Goal: Navigation & Orientation: Find specific page/section

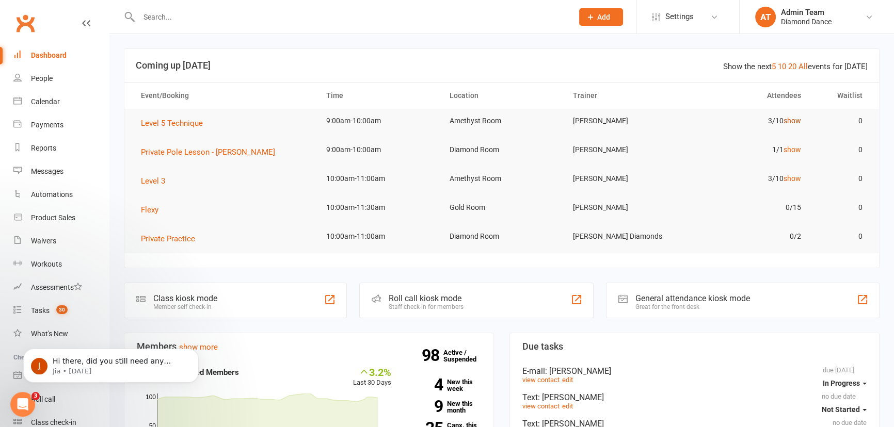
click at [796, 123] on link "show" at bounding box center [793, 121] width 18 height 8
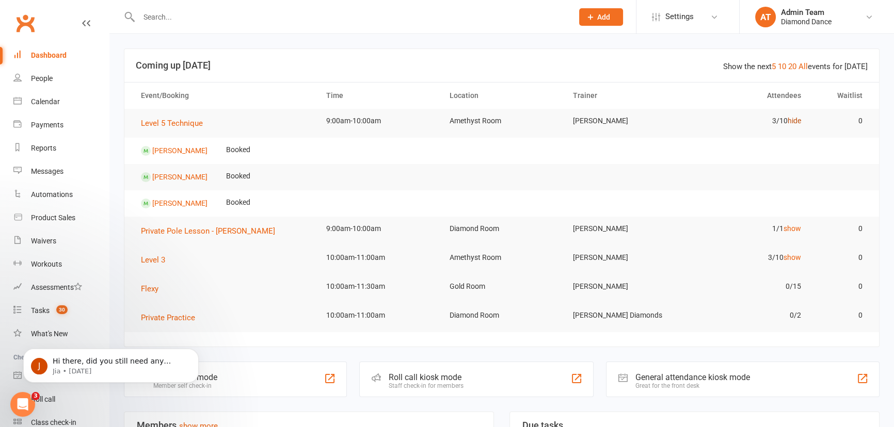
click at [795, 119] on link "hide" at bounding box center [794, 121] width 13 height 8
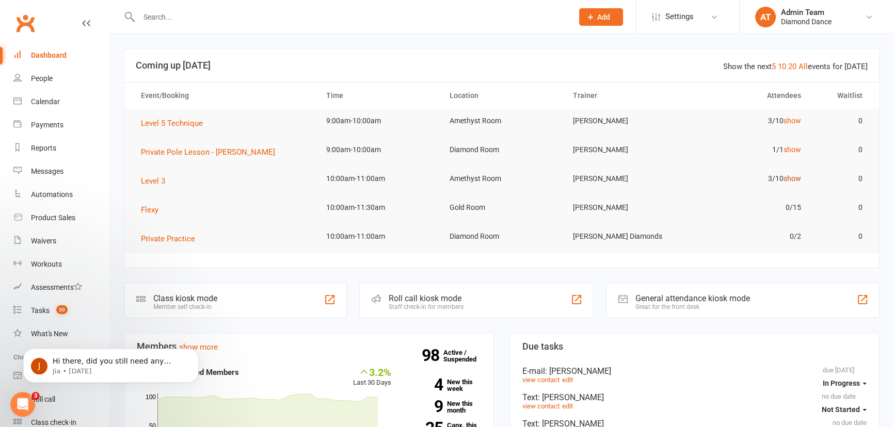
click at [795, 180] on link "show" at bounding box center [793, 178] width 18 height 8
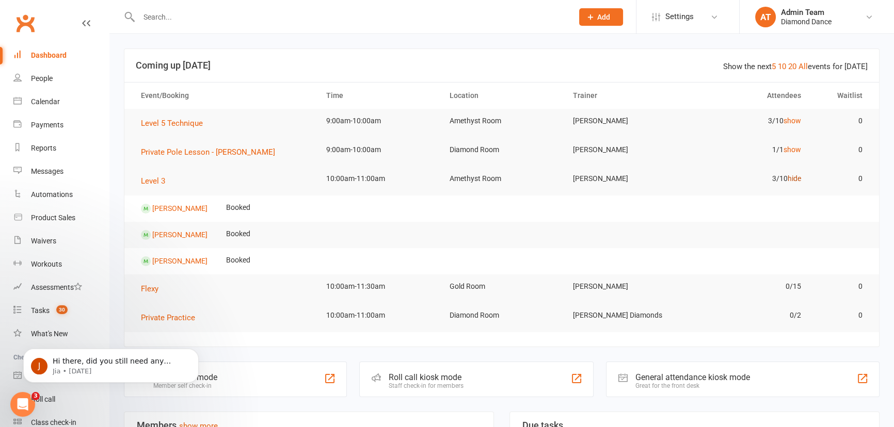
click at [795, 180] on link "hide" at bounding box center [794, 178] width 13 height 8
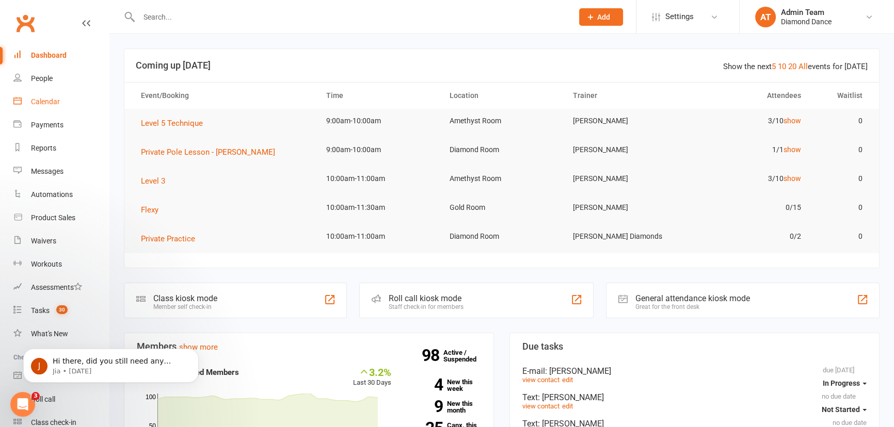
click at [56, 103] on div "Calendar" at bounding box center [45, 102] width 29 height 8
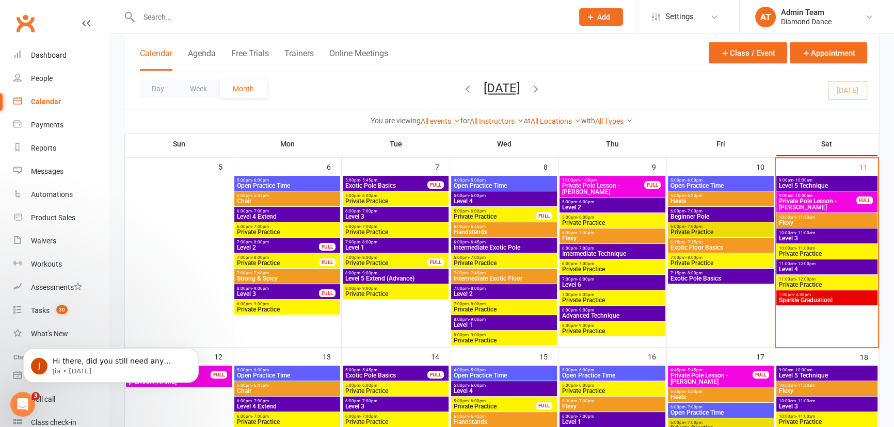
scroll to position [281, 0]
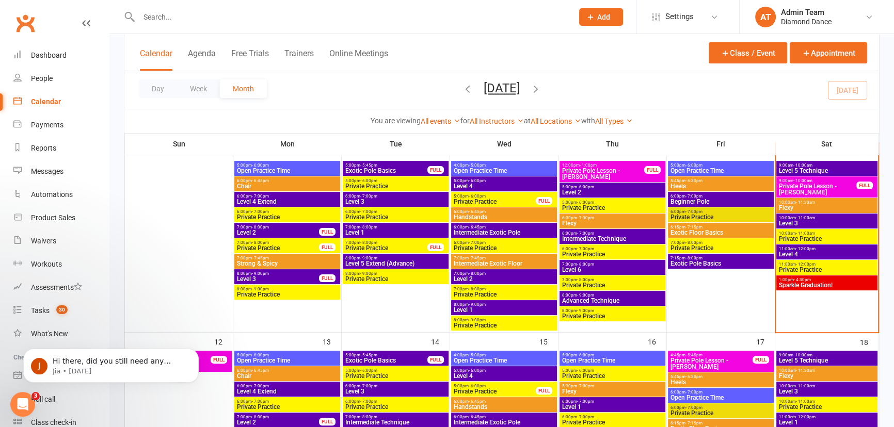
click at [788, 205] on span "Flexy" at bounding box center [826, 208] width 97 height 6
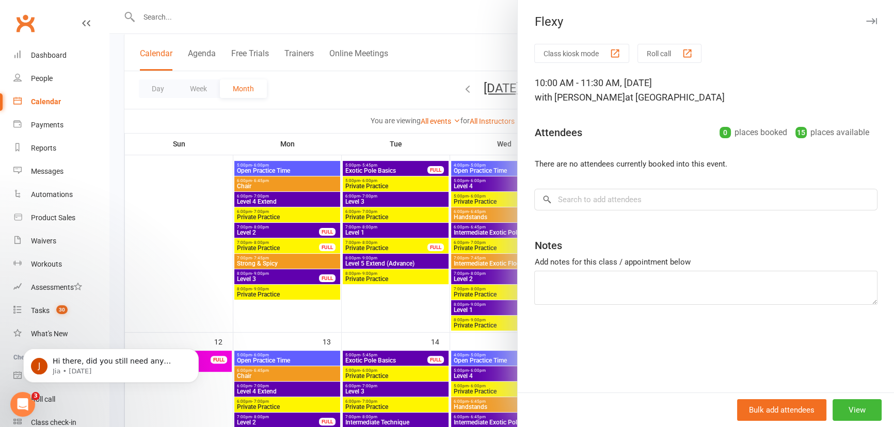
click at [429, 49] on div at bounding box center [501, 213] width 785 height 427
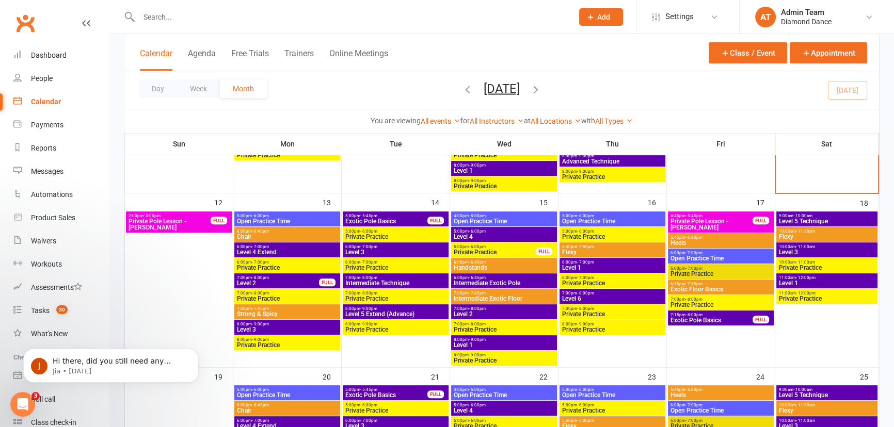
scroll to position [422, 0]
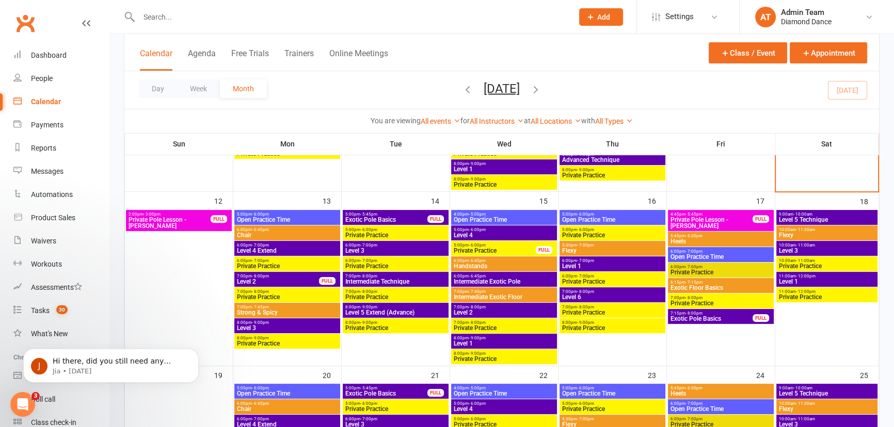
click at [808, 233] on span "Flexy" at bounding box center [826, 235] width 97 height 6
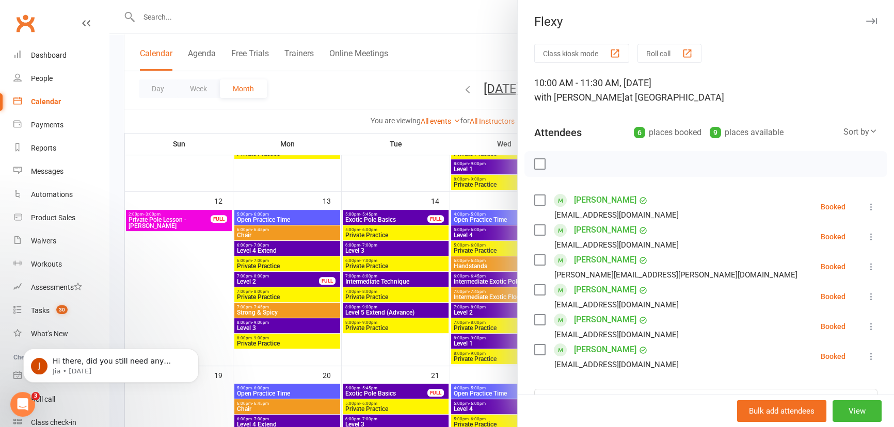
click at [456, 56] on div at bounding box center [501, 213] width 785 height 427
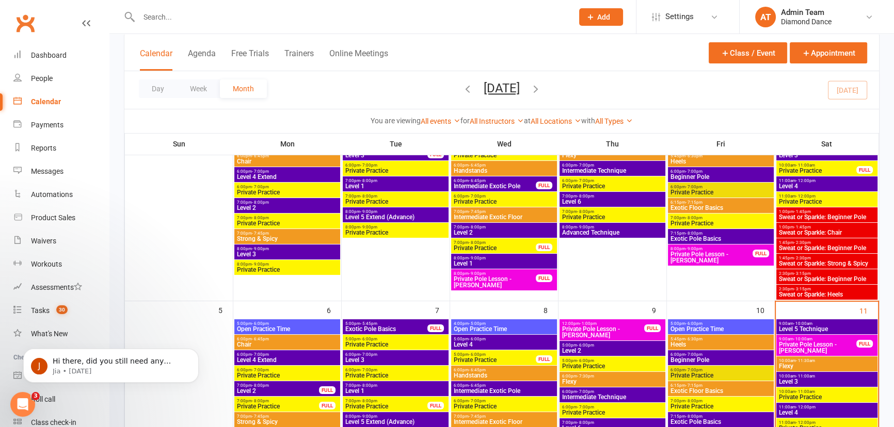
scroll to position [67, 0]
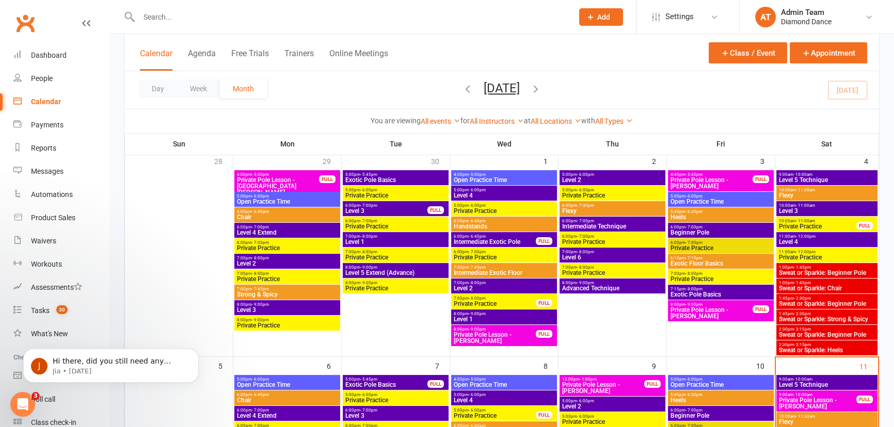
click at [634, 386] on span "Private Pole Lesson - [PERSON_NAME]" at bounding box center [603, 388] width 83 height 12
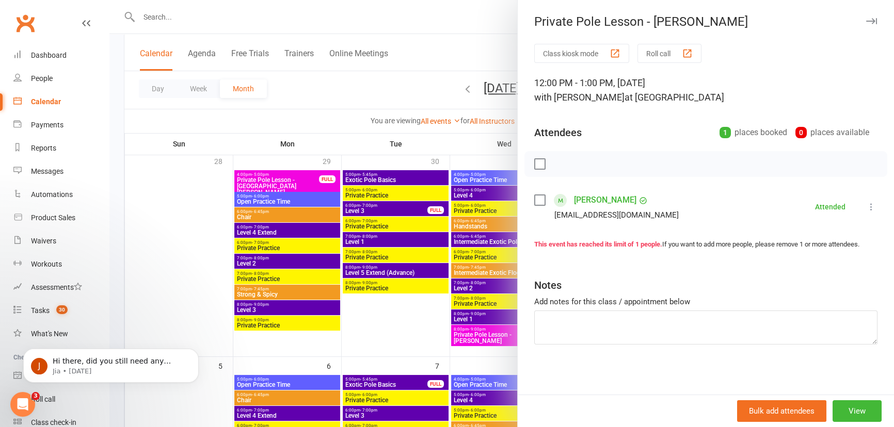
click at [481, 47] on div at bounding box center [501, 213] width 785 height 427
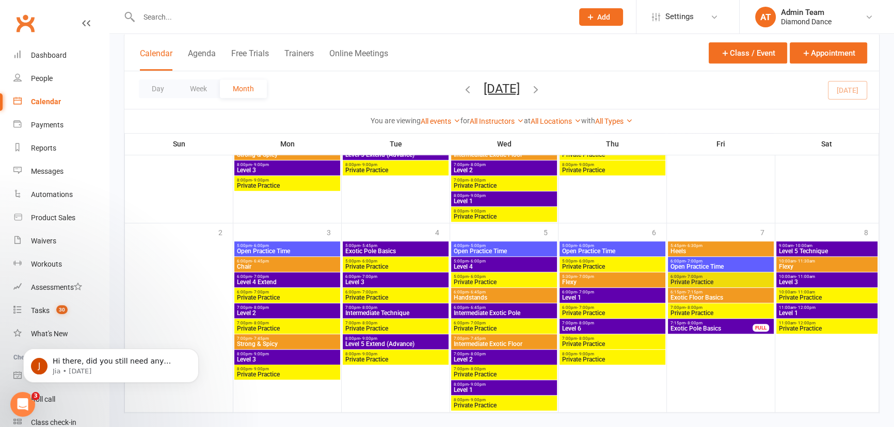
scroll to position [959, 0]
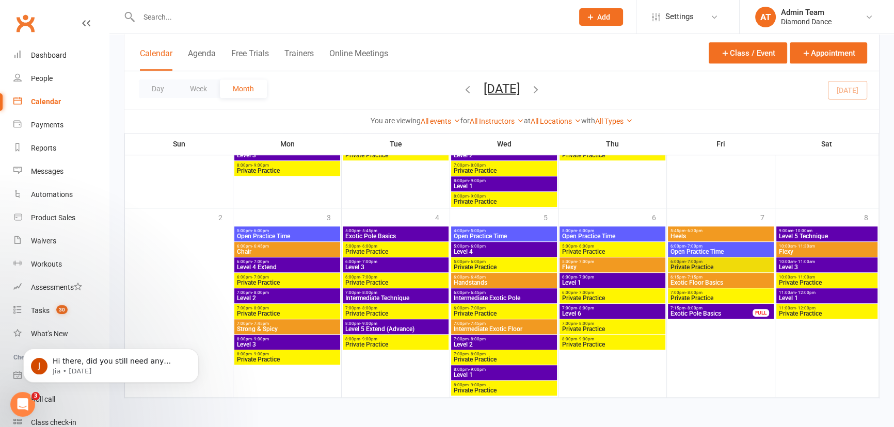
click at [541, 87] on icon "button" at bounding box center [535, 88] width 11 height 11
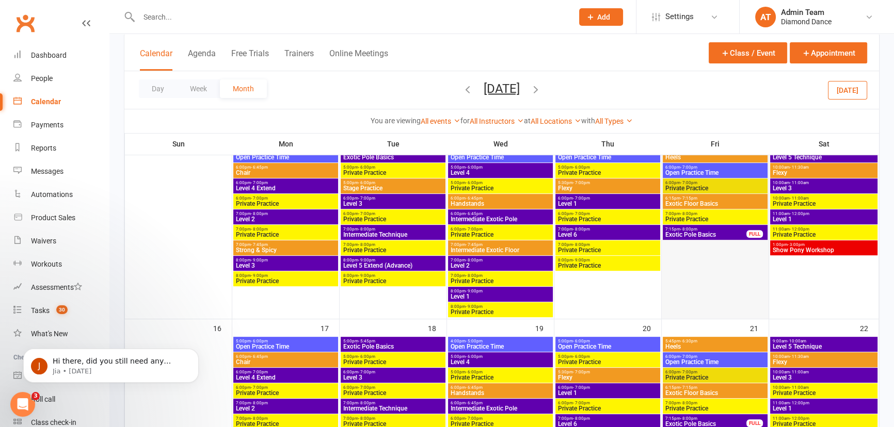
scroll to position [469, 0]
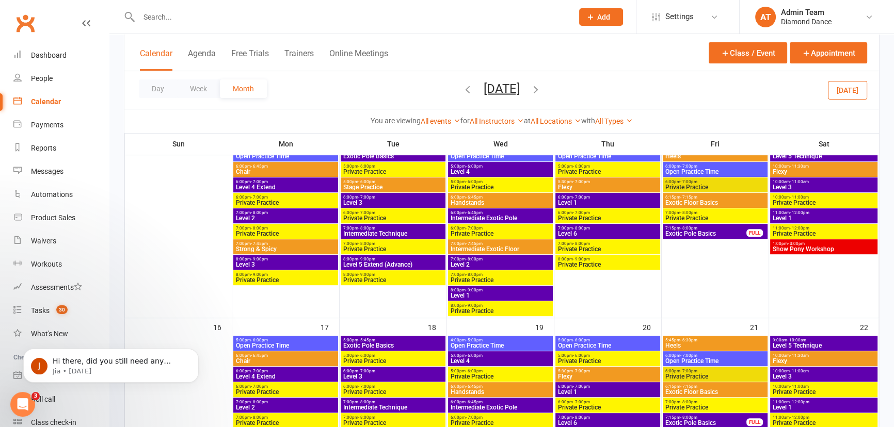
click at [797, 243] on span "- 3:00pm" at bounding box center [796, 244] width 17 height 5
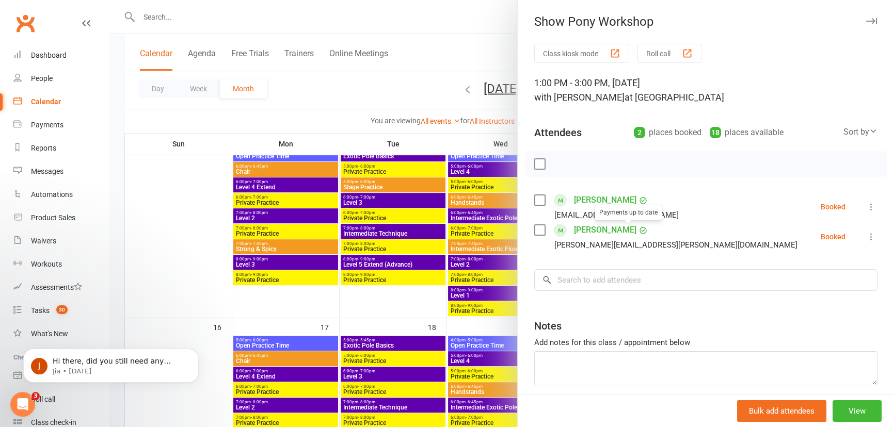
click at [469, 46] on div at bounding box center [501, 213] width 785 height 427
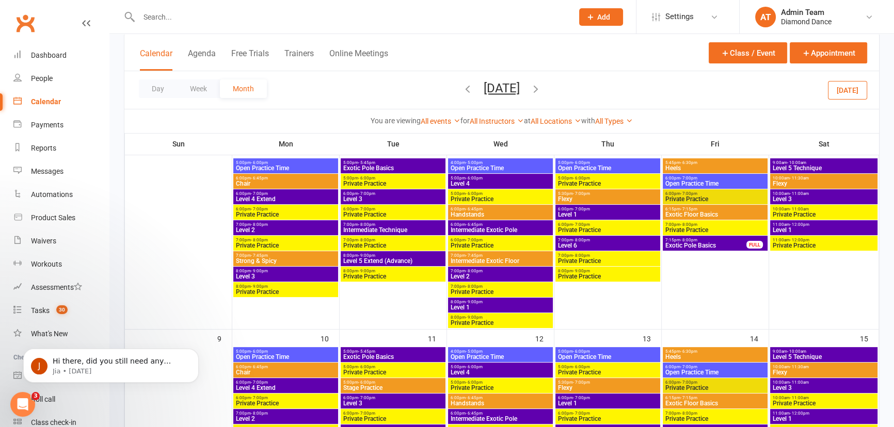
scroll to position [140, 0]
